Goal: Information Seeking & Learning: Find specific fact

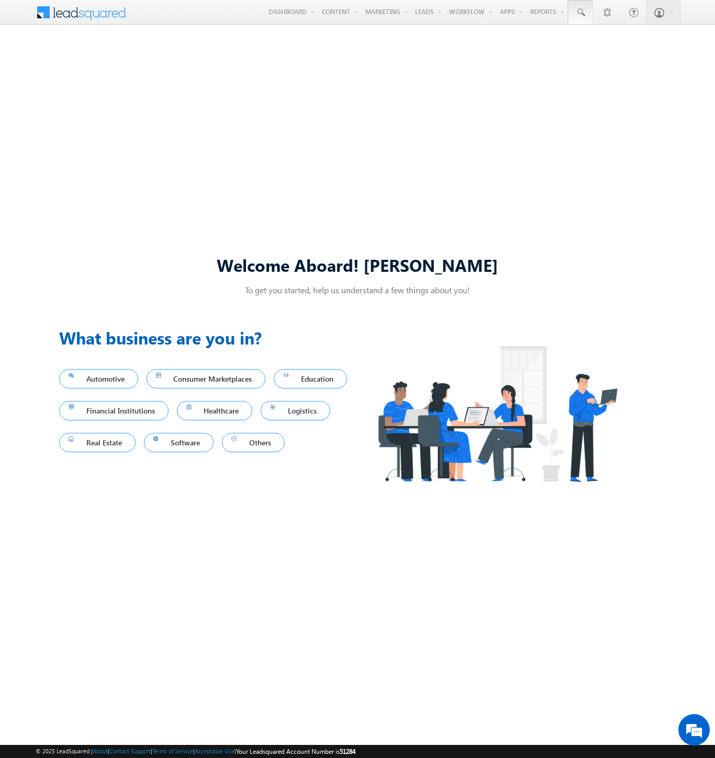
click at [580, 13] on span at bounding box center [580, 12] width 10 height 10
type input "8926212261"
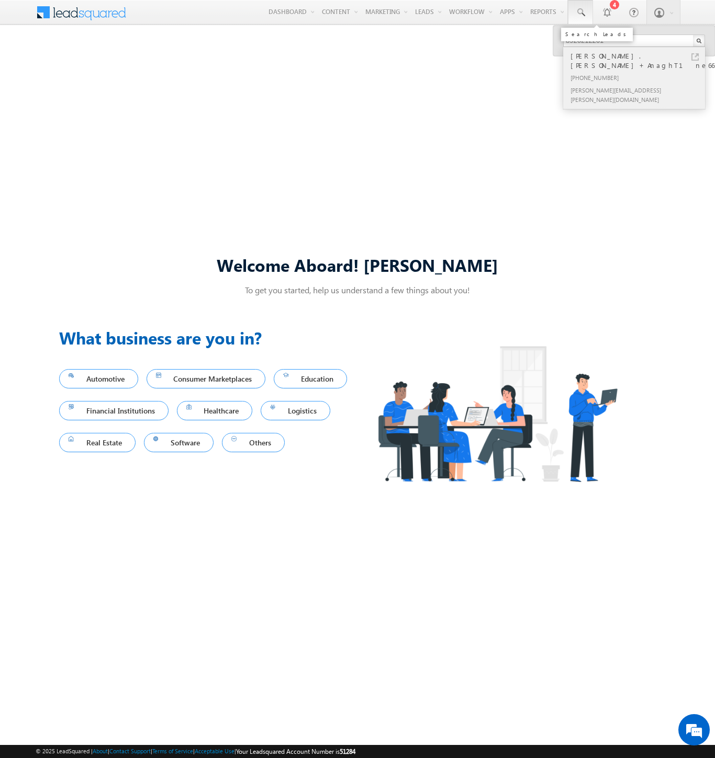
click at [638, 71] on div "[PHONE_NUMBER]" at bounding box center [638, 77] width 140 height 13
